Goal: Navigation & Orientation: Go to known website

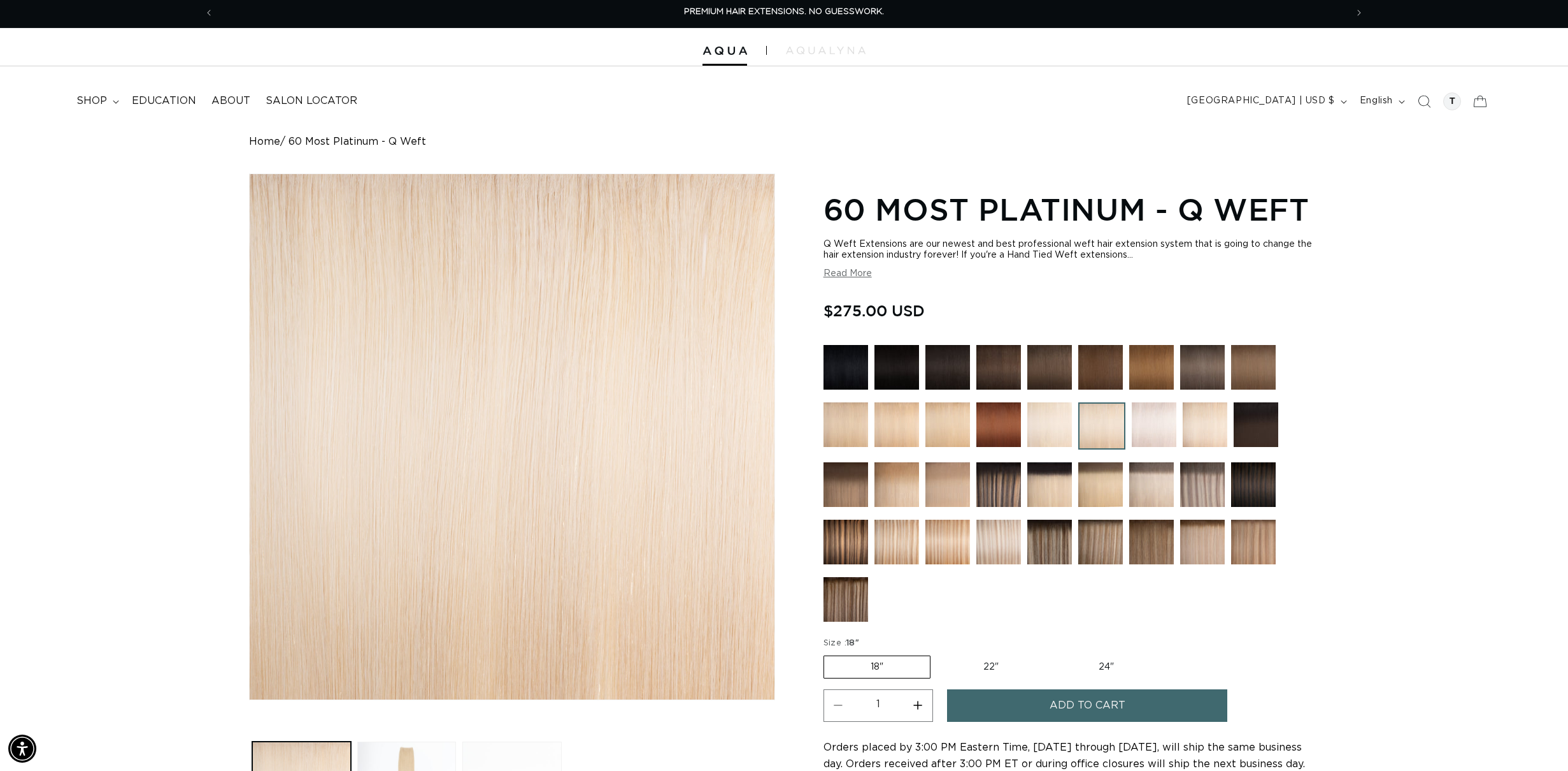
scroll to position [0, 1133]
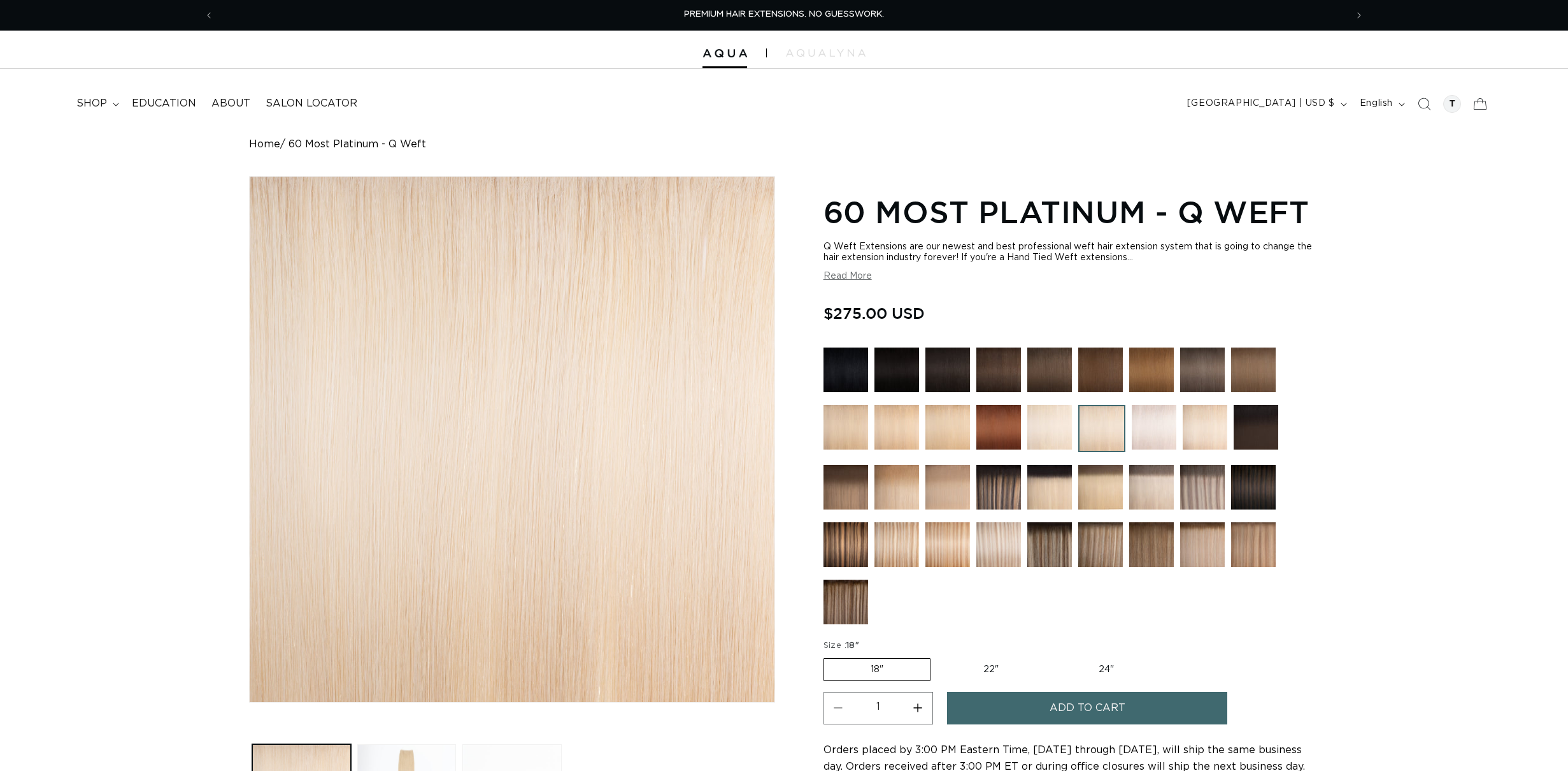
click at [750, 51] on div at bounding box center [784, 50] width 1568 height 39
click at [725, 53] on img at bounding box center [725, 54] width 45 height 9
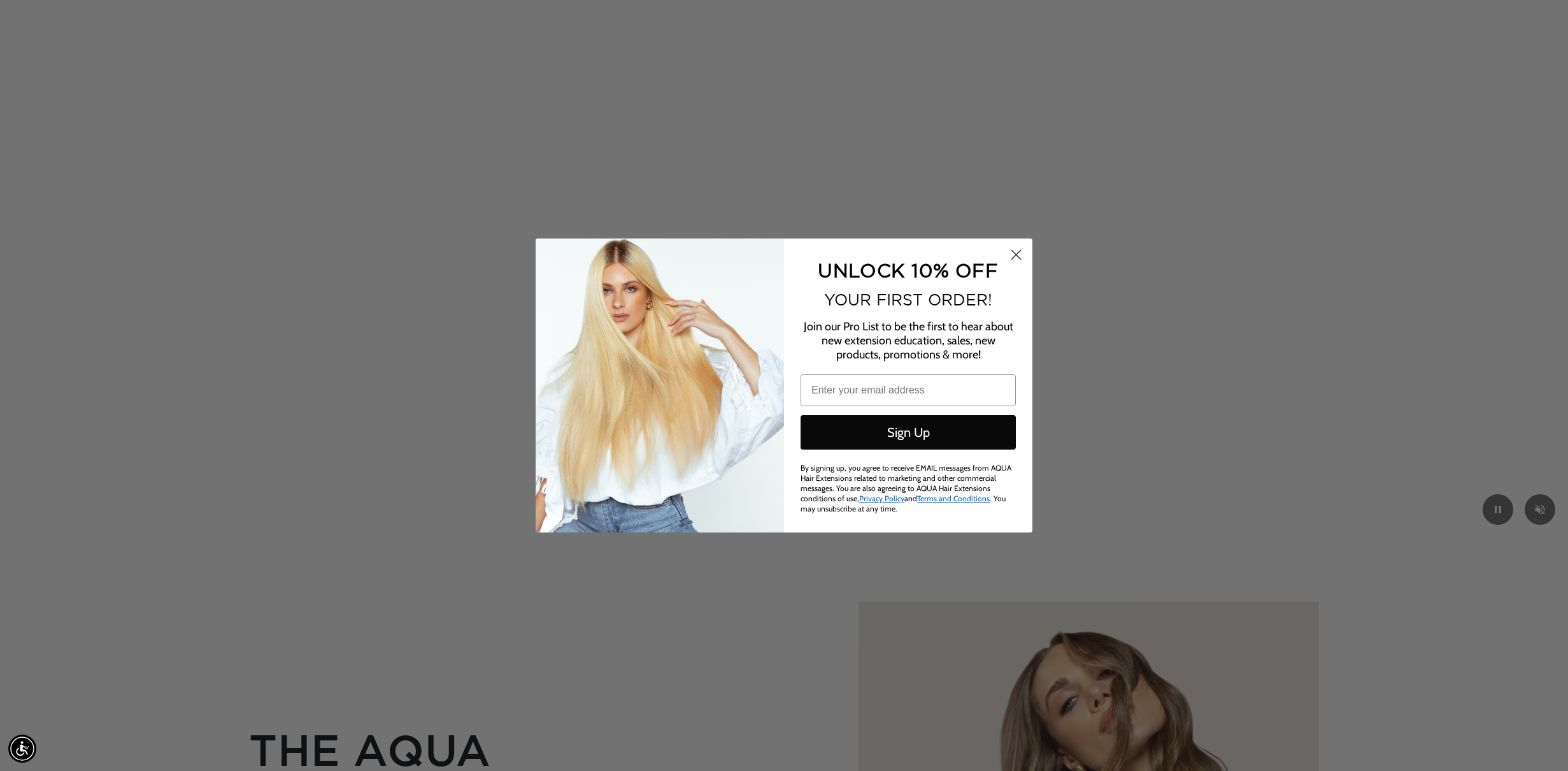
scroll to position [0, 1133]
